Goal: Navigation & Orientation: Find specific page/section

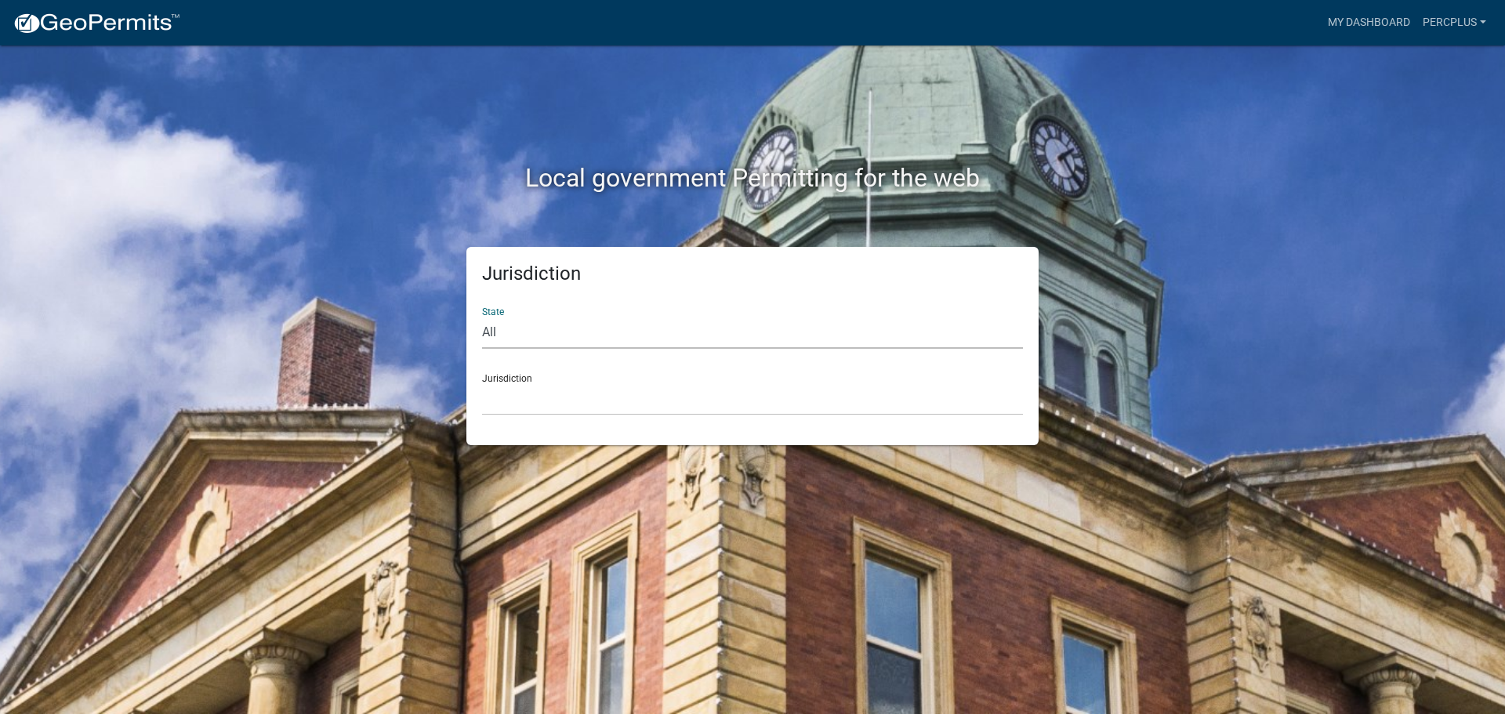
click at [521, 330] on select "All [US_STATE] [US_STATE] [US_STATE] [US_STATE] [US_STATE] [US_STATE] [US_STATE…" at bounding box center [752, 333] width 541 height 32
select select "[US_STATE]"
click at [482, 317] on select "All [US_STATE] [US_STATE] [US_STATE] [US_STATE] [US_STATE] [US_STATE] [US_STATE…" at bounding box center [752, 333] width 541 height 32
click at [540, 380] on div "Jurisdiction [GEOGRAPHIC_DATA], [US_STATE] [GEOGRAPHIC_DATA], [US_STATE] [GEOGR…" at bounding box center [752, 388] width 541 height 54
drag, startPoint x: 503, startPoint y: 355, endPoint x: 509, endPoint y: 365, distance: 11.6
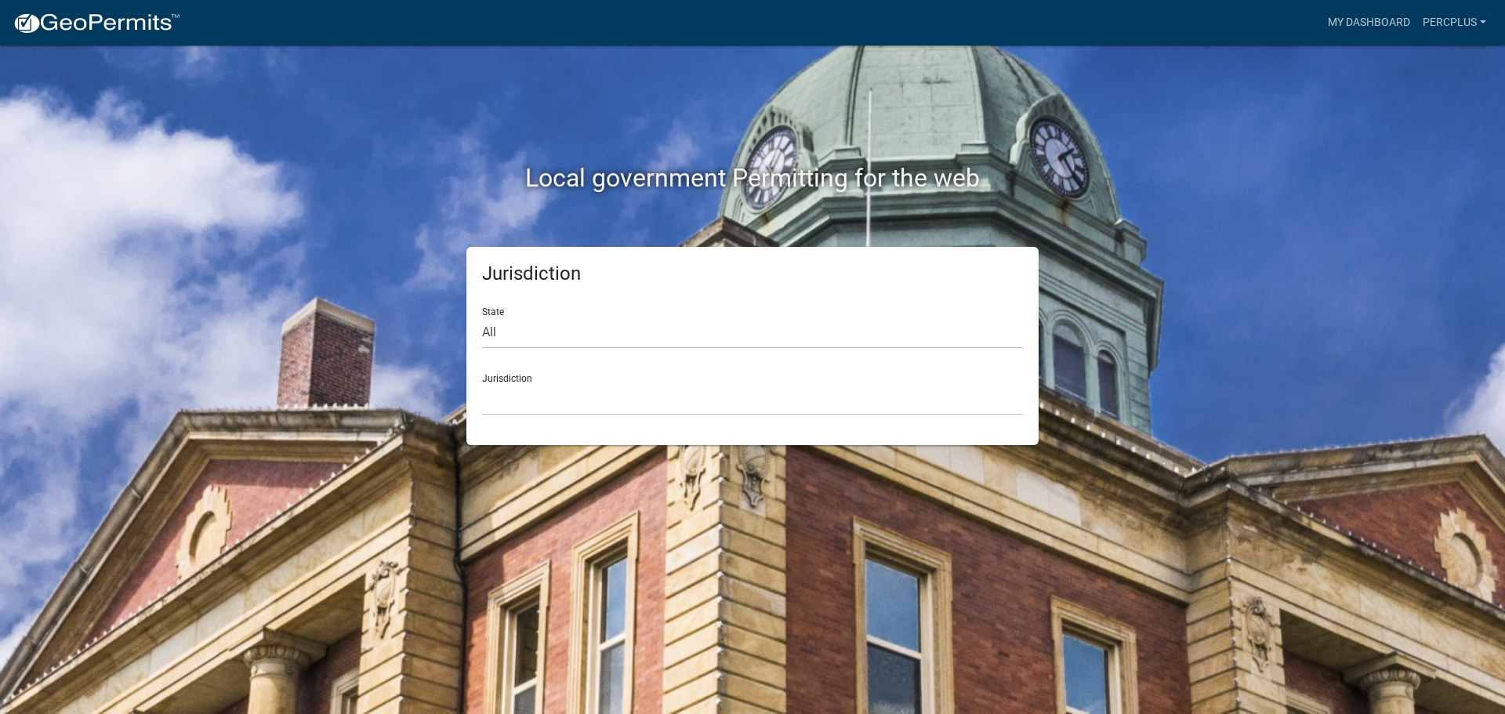
click at [509, 365] on form "State All [US_STATE] [US_STATE] [US_STATE] [US_STATE] [US_STATE] [US_STATE] [US…" at bounding box center [752, 355] width 541 height 121
click at [513, 394] on select "[GEOGRAPHIC_DATA], [US_STATE] [GEOGRAPHIC_DATA], [US_STATE] [GEOGRAPHIC_DATA], …" at bounding box center [752, 399] width 541 height 32
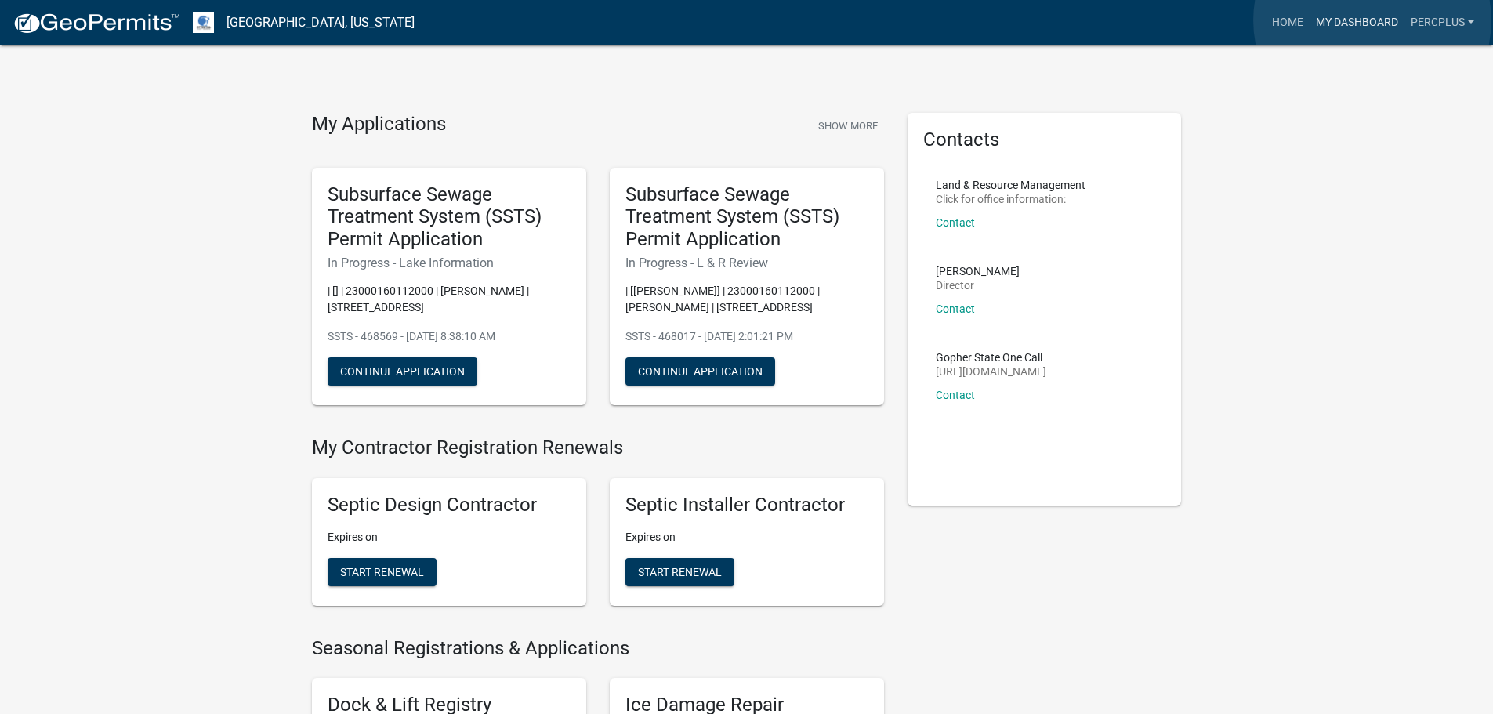
click at [1373, 20] on link "My Dashboard" at bounding box center [1357, 23] width 95 height 30
